Goal: Transaction & Acquisition: Purchase product/service

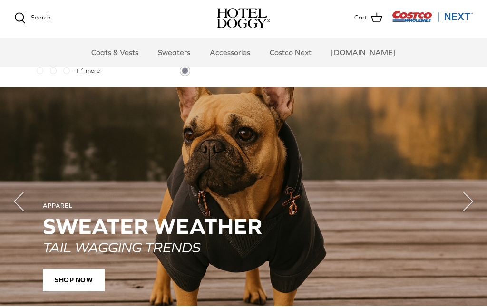
scroll to position [615, 0]
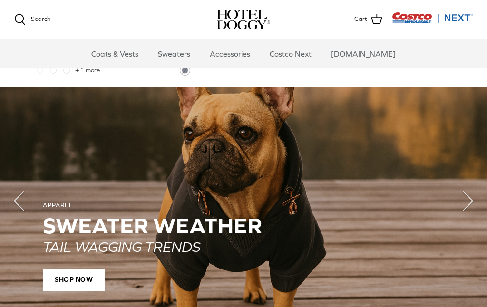
click at [475, 197] on icon "Right" at bounding box center [468, 201] width 38 height 38
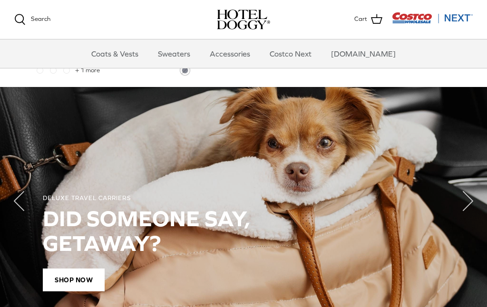
click at [472, 189] on icon "Right" at bounding box center [468, 201] width 38 height 38
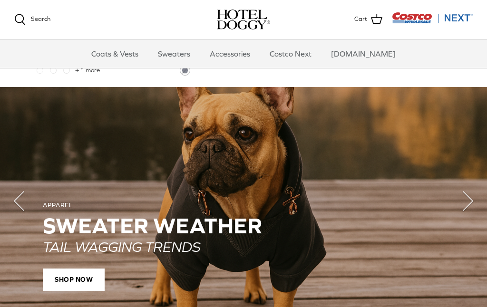
click at [473, 194] on icon "Right" at bounding box center [468, 201] width 38 height 38
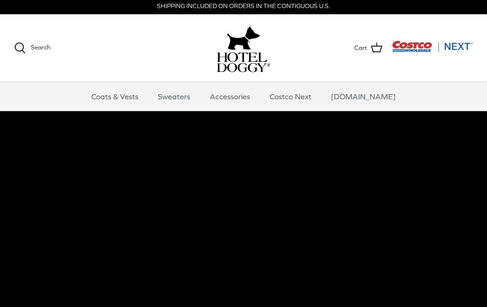
scroll to position [0, 0]
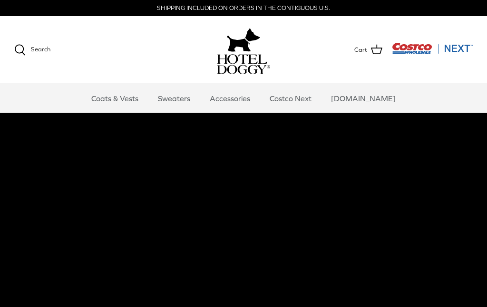
click at [131, 98] on link "Coats & Vests" at bounding box center [115, 98] width 64 height 29
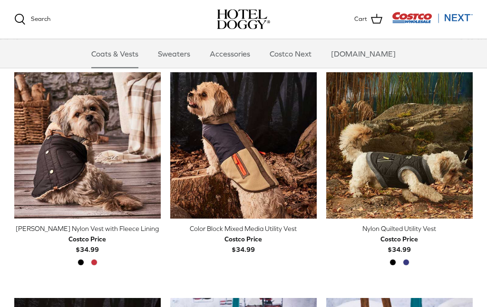
scroll to position [219, 0]
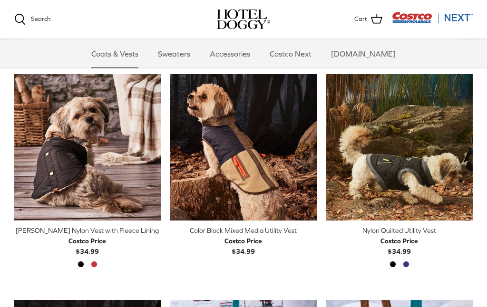
click at [465, 147] on polyline "Previous" at bounding box center [465, 148] width 3 height 6
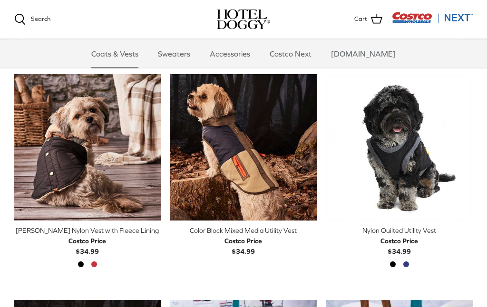
scroll to position [219, 0]
click at [466, 145] on icon "Right" at bounding box center [465, 147] width 11 height 11
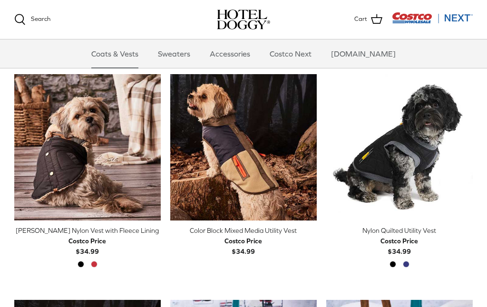
click at [460, 148] on icon "Right" at bounding box center [465, 147] width 11 height 11
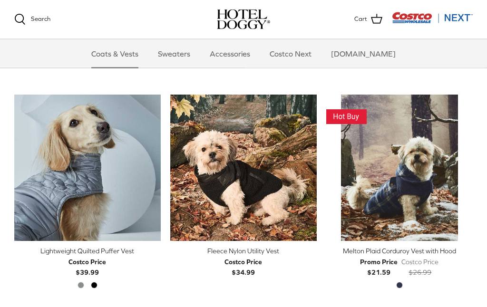
scroll to position [876, 0]
click at [462, 162] on link "Right" at bounding box center [466, 168] width 14 height 14
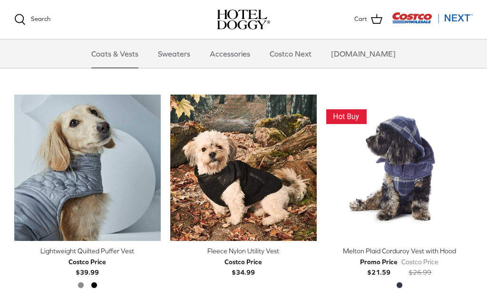
click at [469, 165] on icon "Right" at bounding box center [465, 167] width 11 height 11
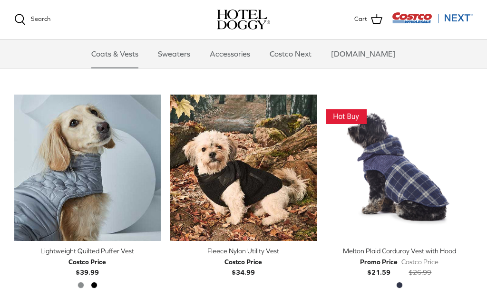
click at [468, 167] on icon "Right" at bounding box center [465, 167] width 11 height 11
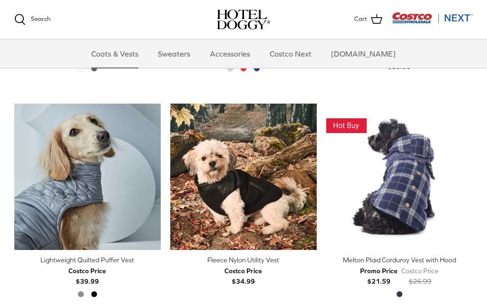
scroll to position [867, 0]
click at [408, 171] on img "Melton Plaid Corduroy Vest with Hood" at bounding box center [399, 177] width 147 height 147
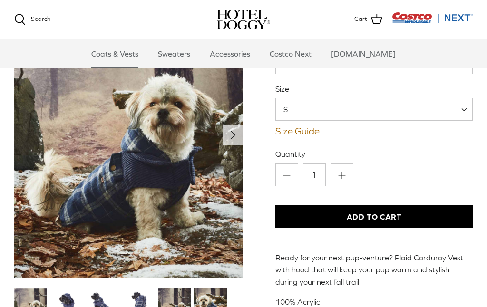
scroll to position [125, 0]
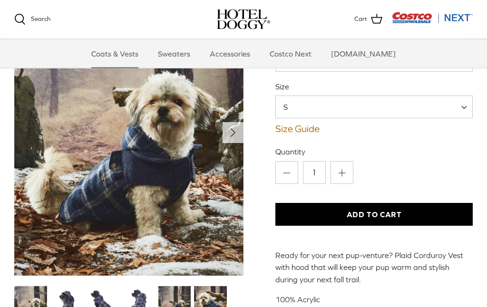
click at [228, 128] on icon "Right" at bounding box center [232, 133] width 15 height 15
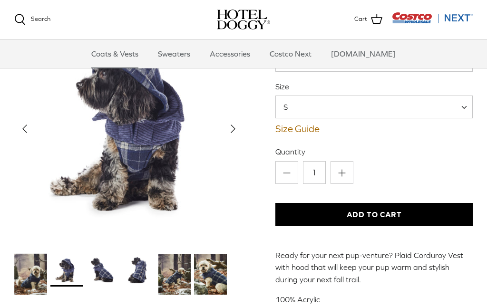
click at [229, 126] on icon "Right" at bounding box center [232, 128] width 15 height 15
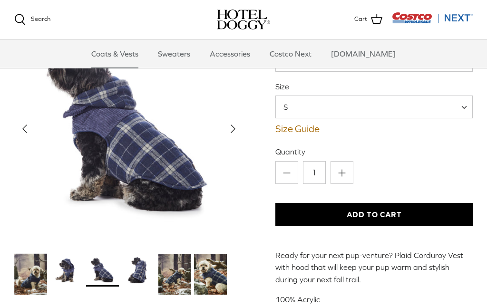
click at [232, 125] on icon "Right" at bounding box center [232, 128] width 15 height 15
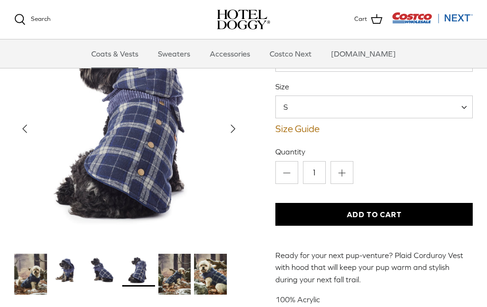
click at [231, 121] on icon "Right" at bounding box center [232, 128] width 15 height 15
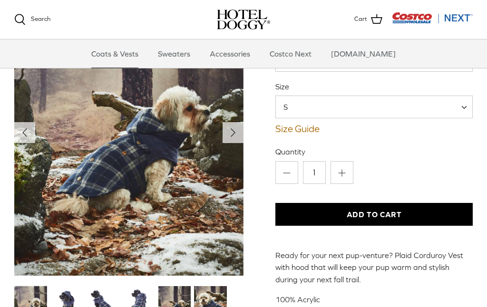
click at [233, 133] on icon "Right" at bounding box center [232, 132] width 15 height 15
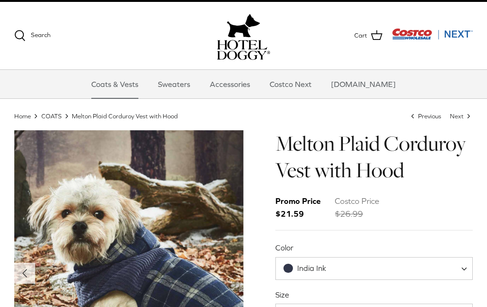
scroll to position [0, 0]
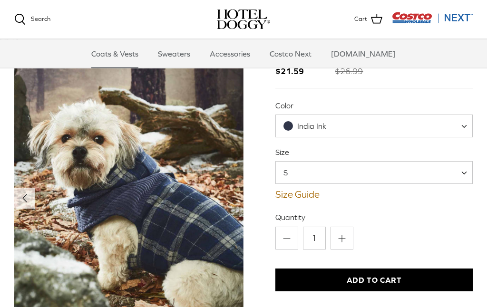
click at [467, 129] on span at bounding box center [468, 126] width 10 height 23
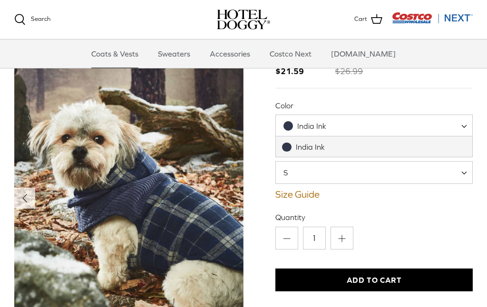
click at [460, 212] on label "Quantity" at bounding box center [373, 217] width 197 height 10
click at [326, 227] on input "1" at bounding box center [314, 238] width 23 height 23
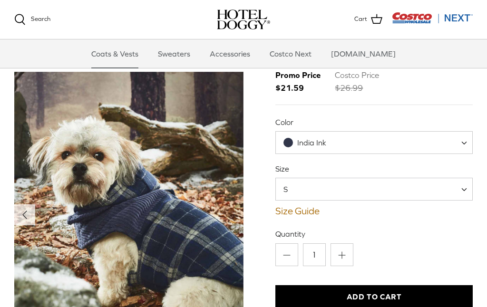
scroll to position [45, 0]
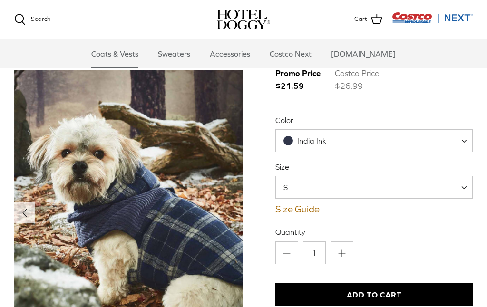
click at [472, 182] on span at bounding box center [468, 187] width 10 height 23
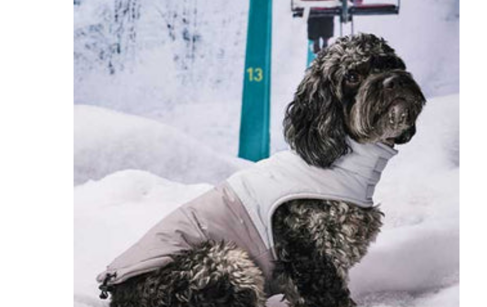
scroll to position [428, 0]
